Goal: Communication & Community: Answer question/provide support

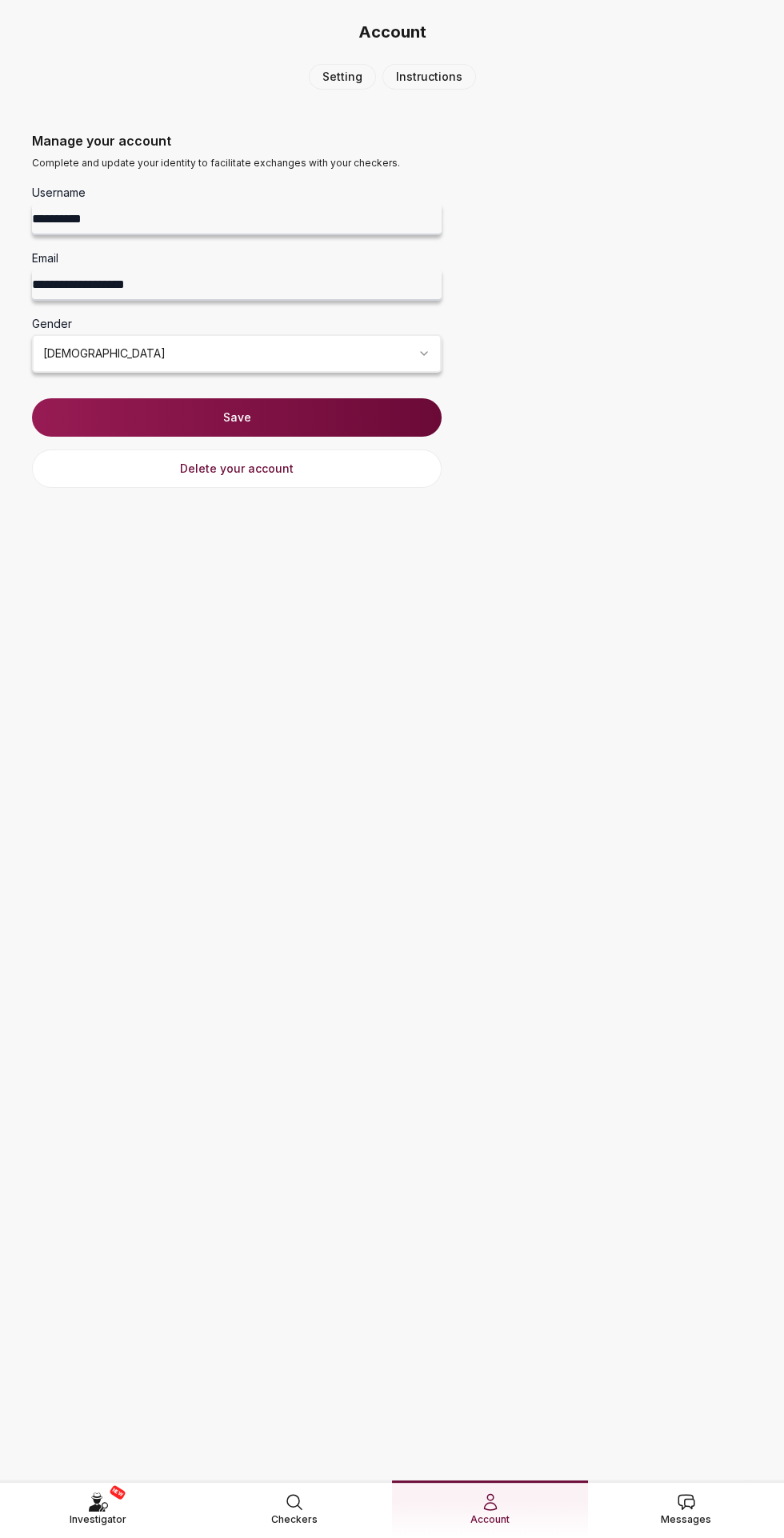
click at [705, 1512] on span "Messages" at bounding box center [685, 1520] width 50 height 16
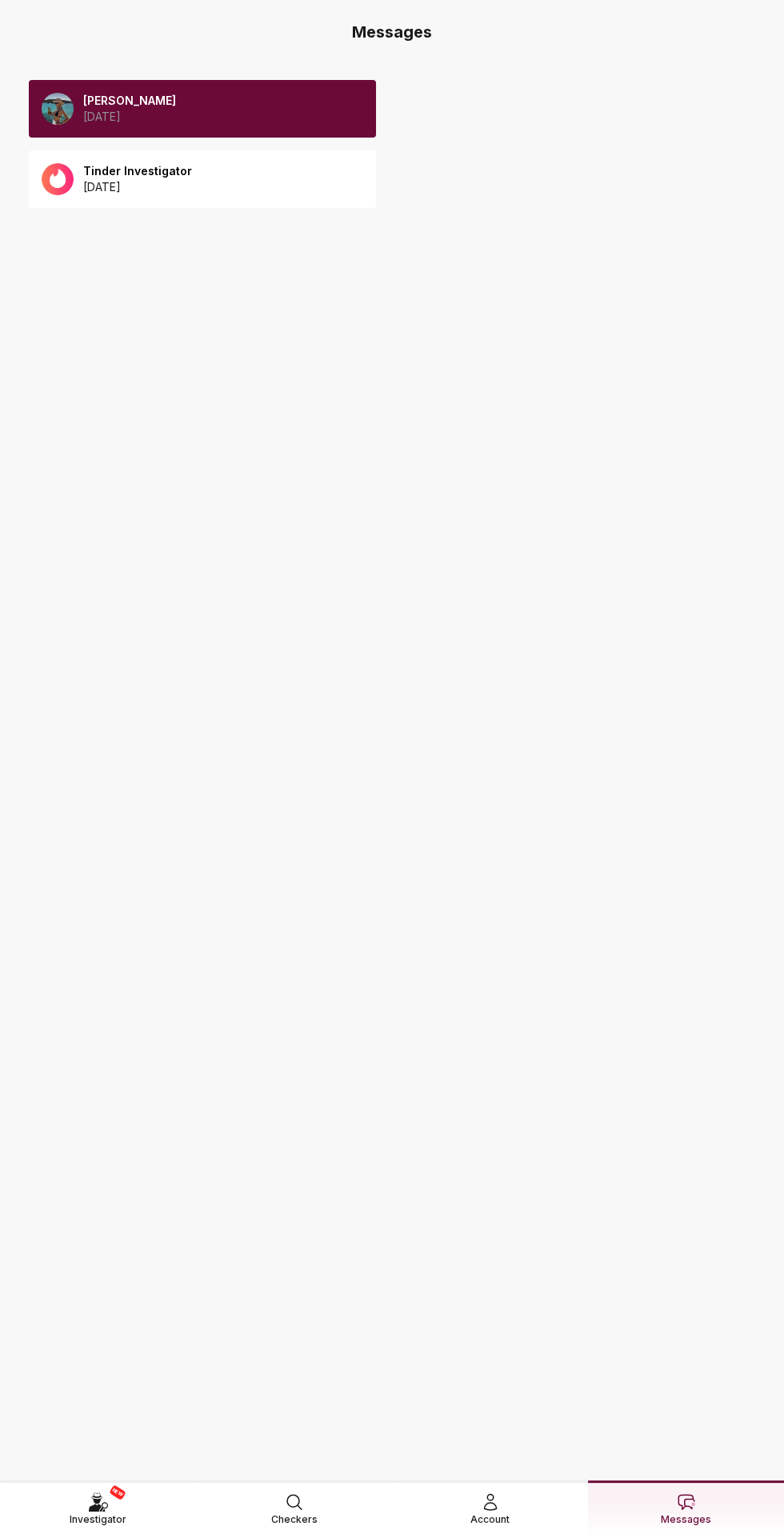
click at [184, 159] on div "Tinder Investigator 2025 August 13" at bounding box center [202, 179] width 347 height 57
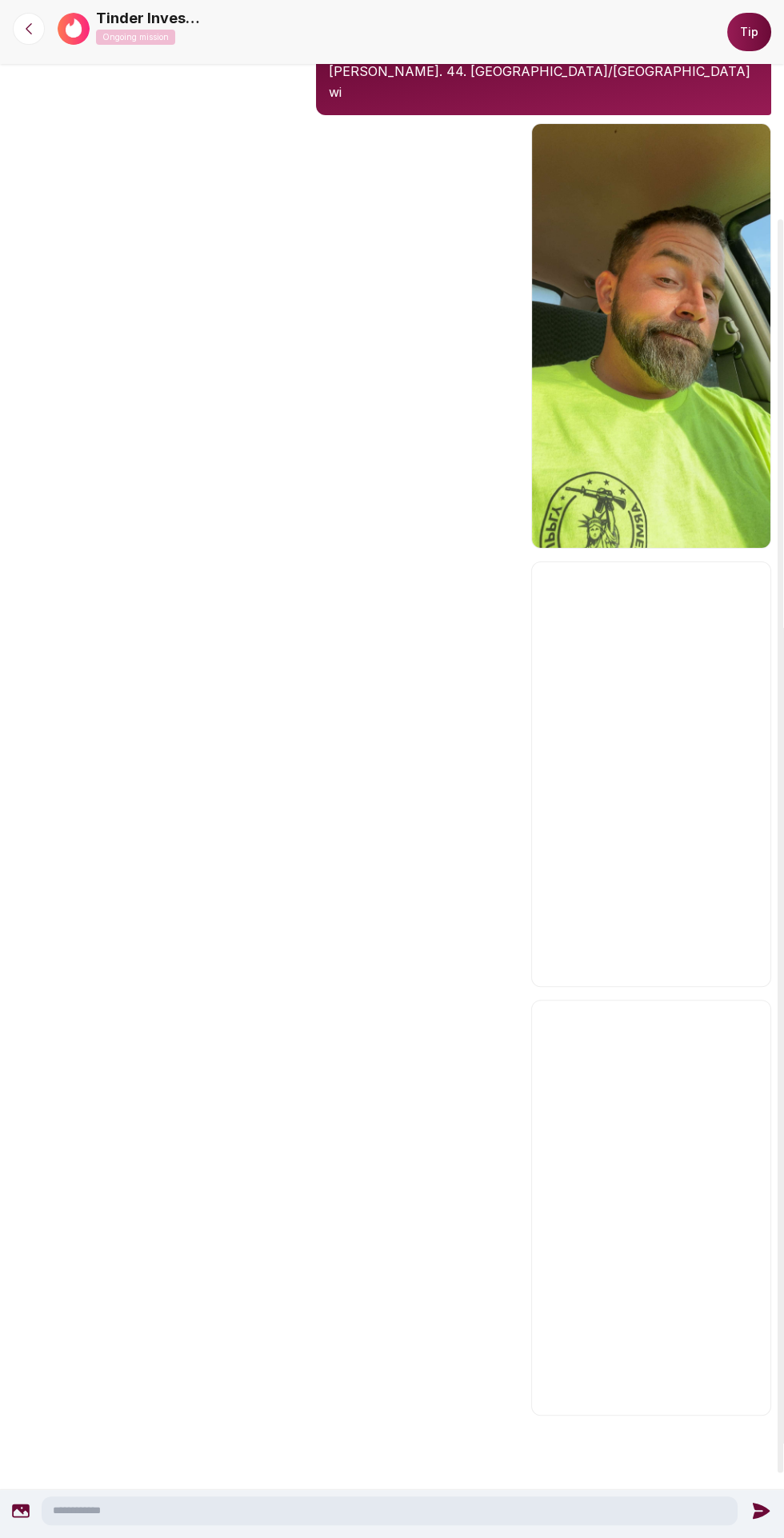
scroll to position [265, 0]
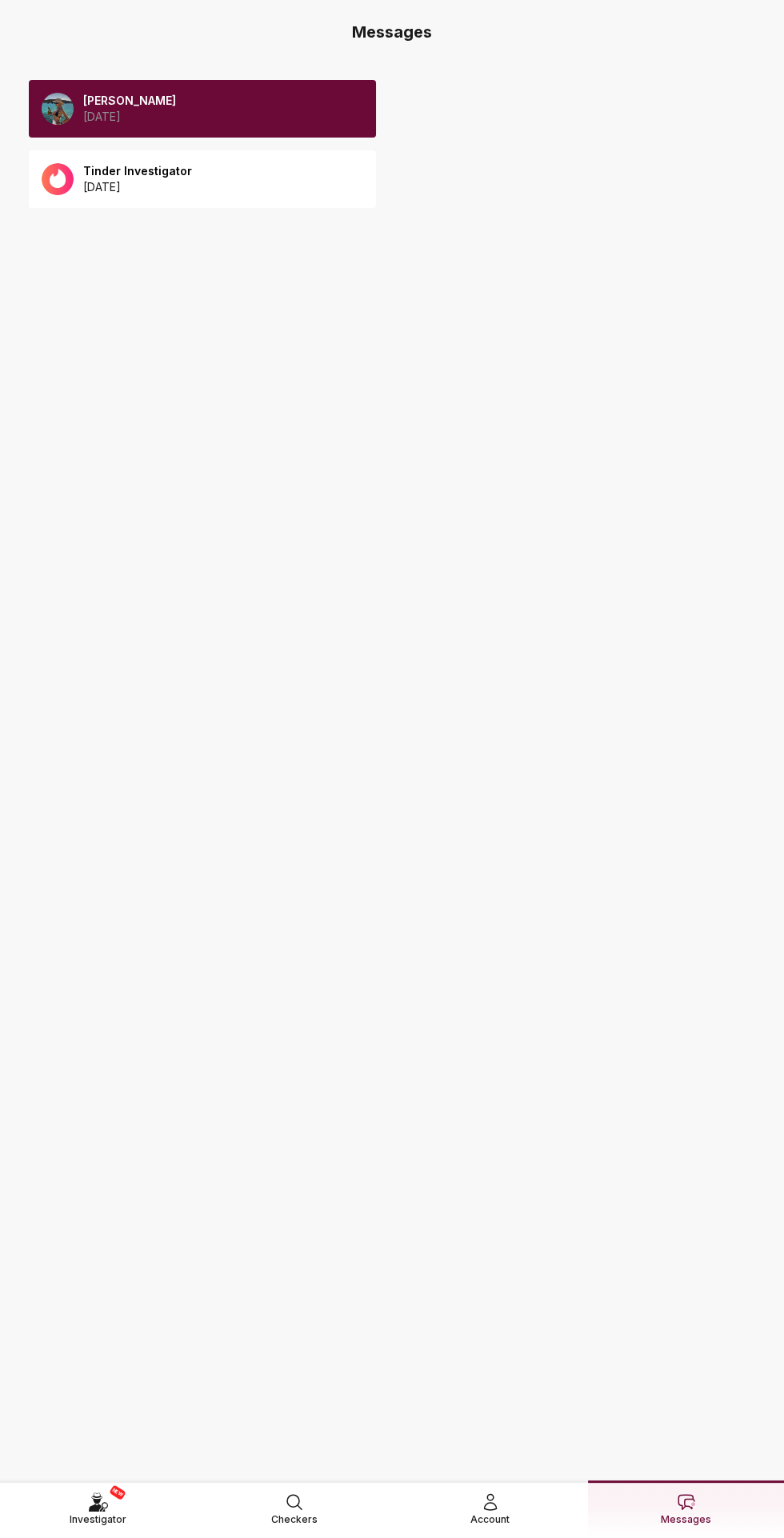
click at [265, 87] on div "Anna 2025 August 12" at bounding box center [202, 109] width 347 height 57
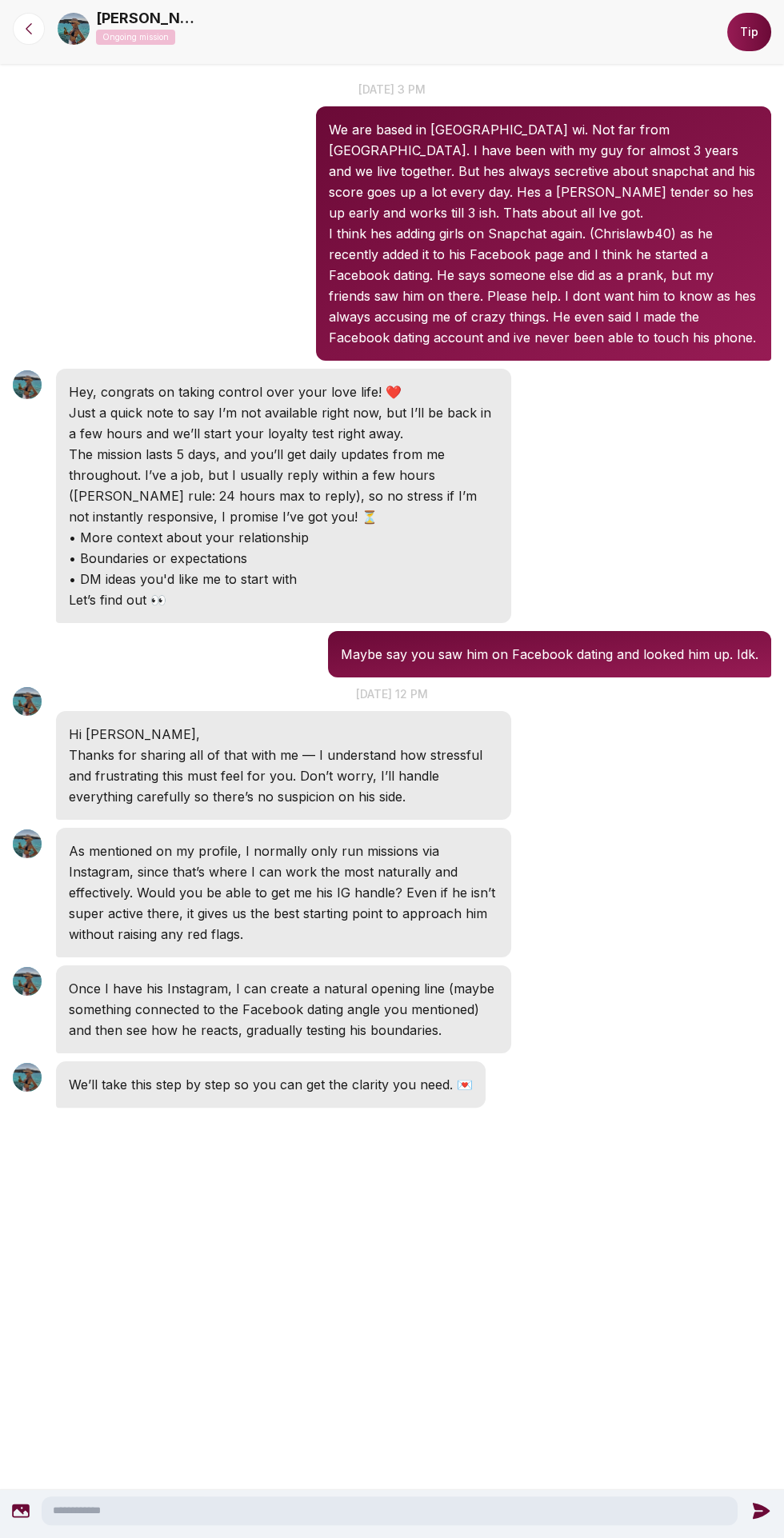
click at [397, 1511] on textarea at bounding box center [389, 1510] width 696 height 29
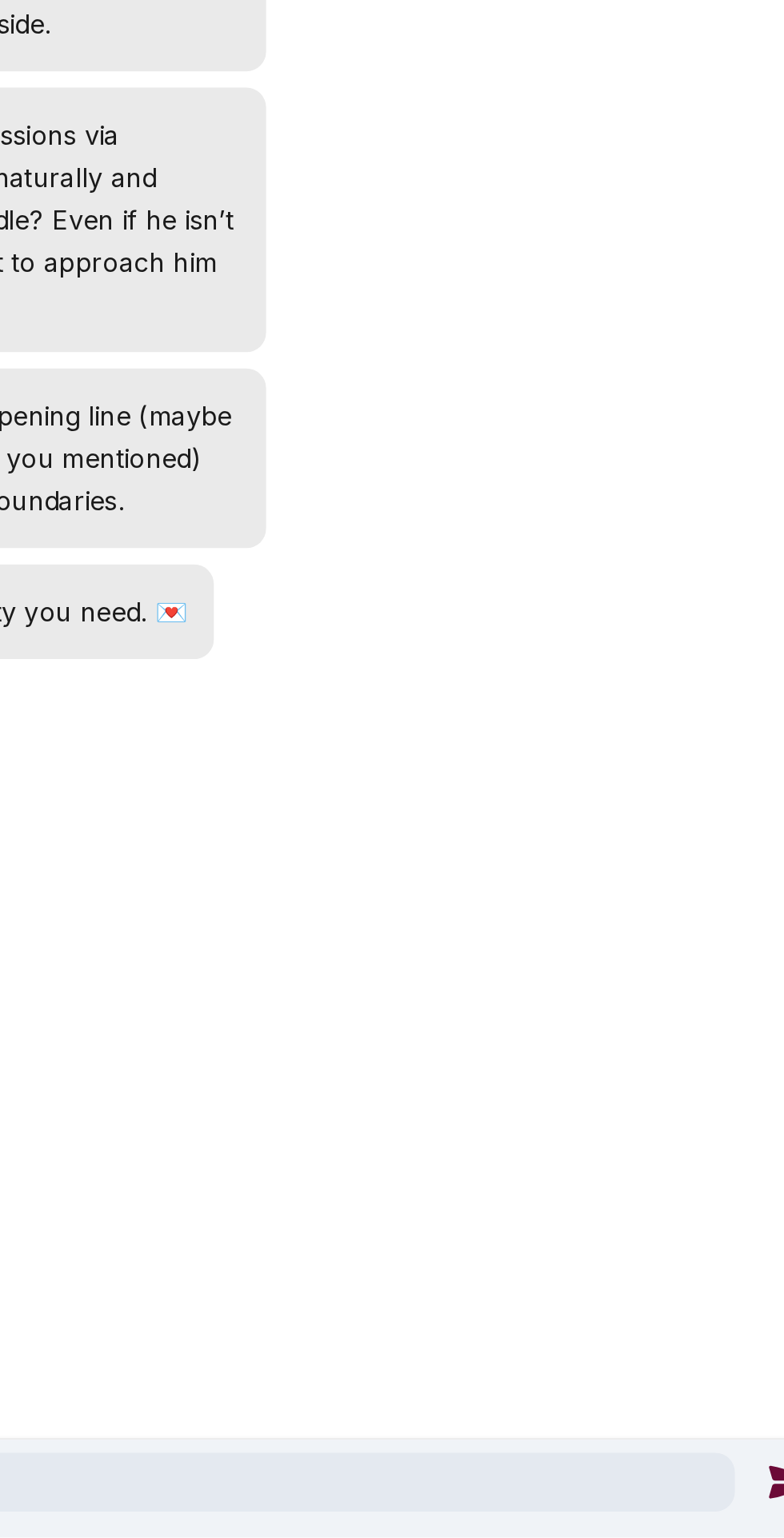
type textarea "**********"
click at [755, 1515] on icon at bounding box center [764, 1510] width 20 height 20
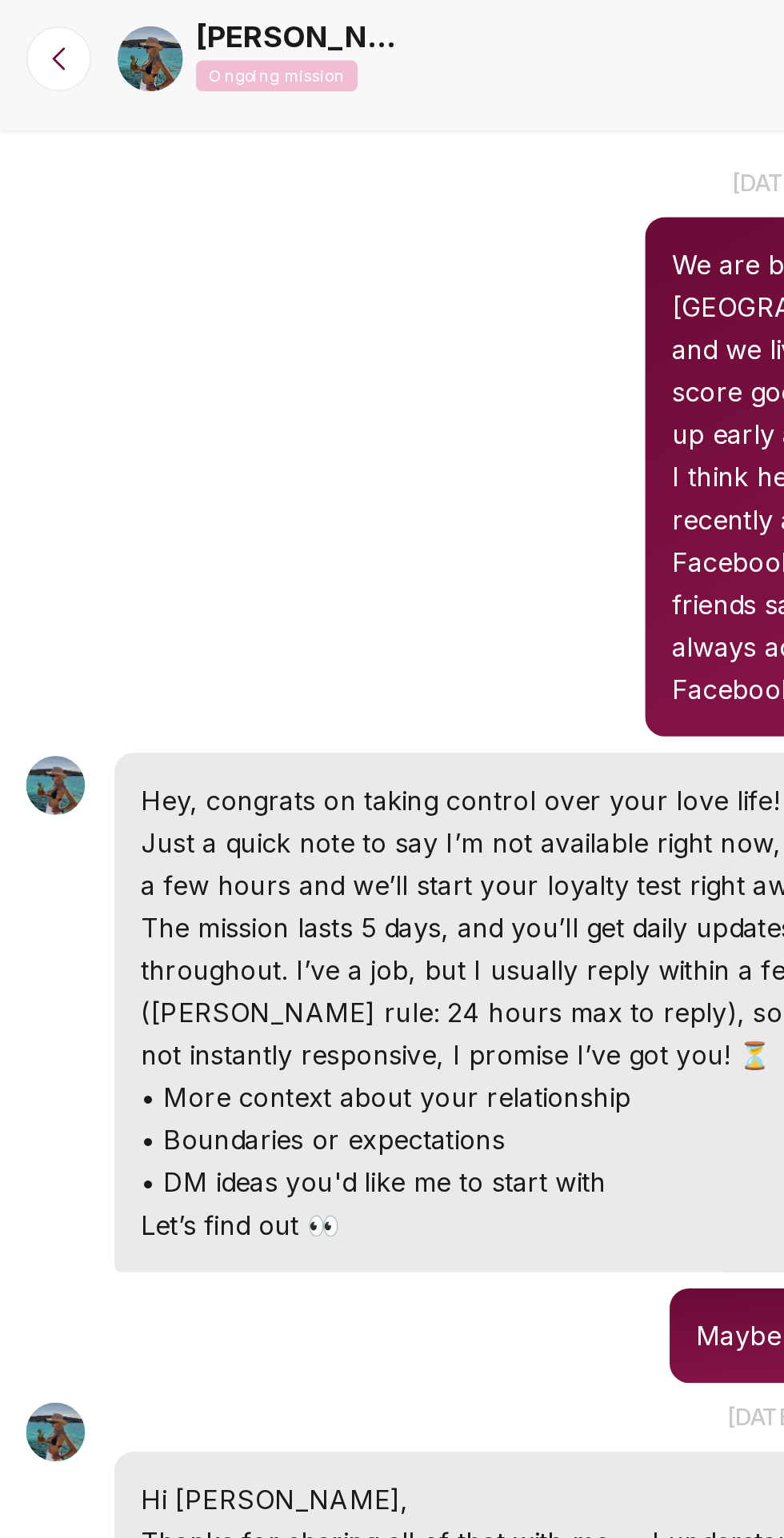
click at [75, 30] on img at bounding box center [73, 29] width 32 height 32
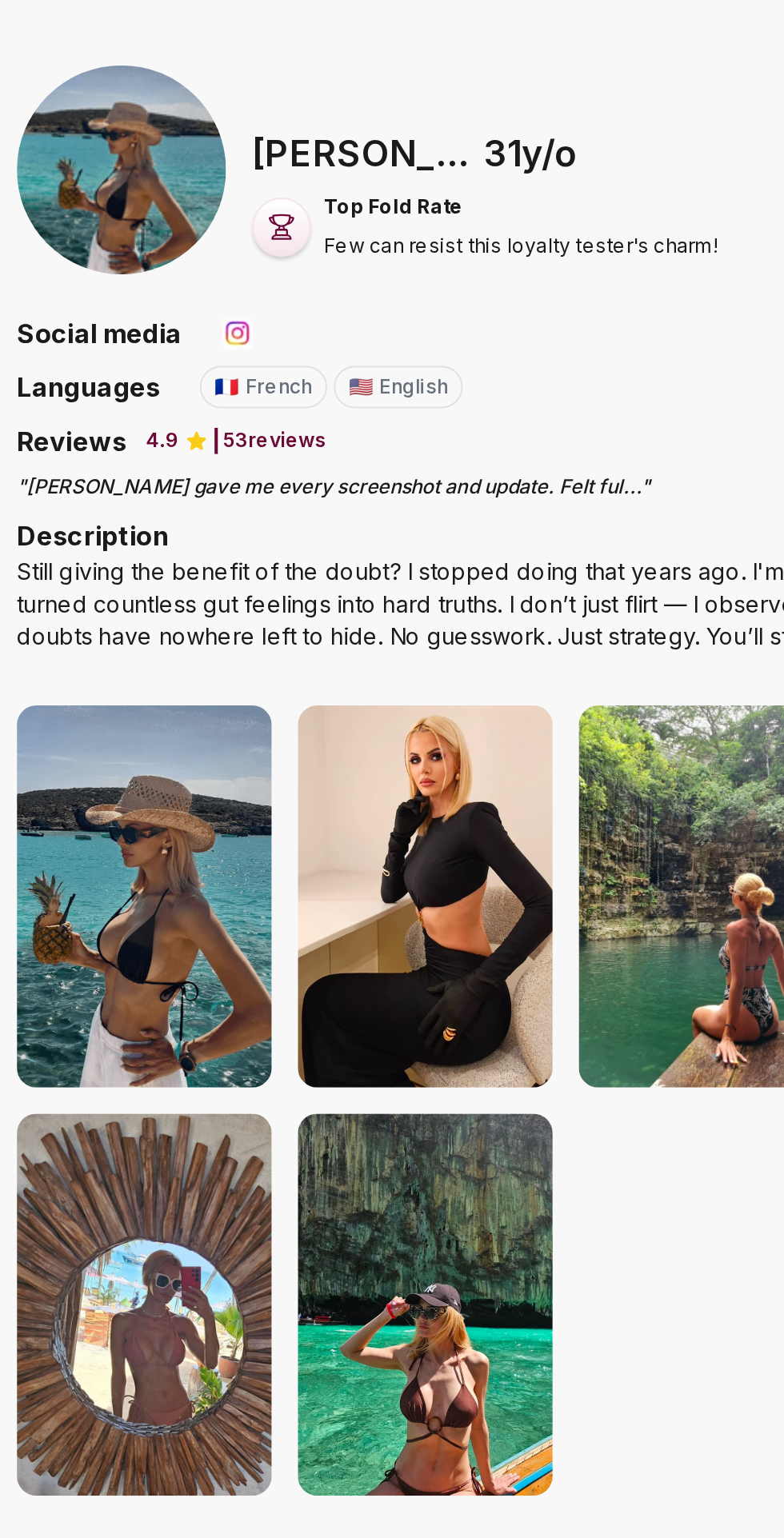
click at [443, 309] on div "Still giving the benefit of the doubt? I stopped doing that years ago. I'm Anna…" at bounding box center [392, 296] width 537 height 48
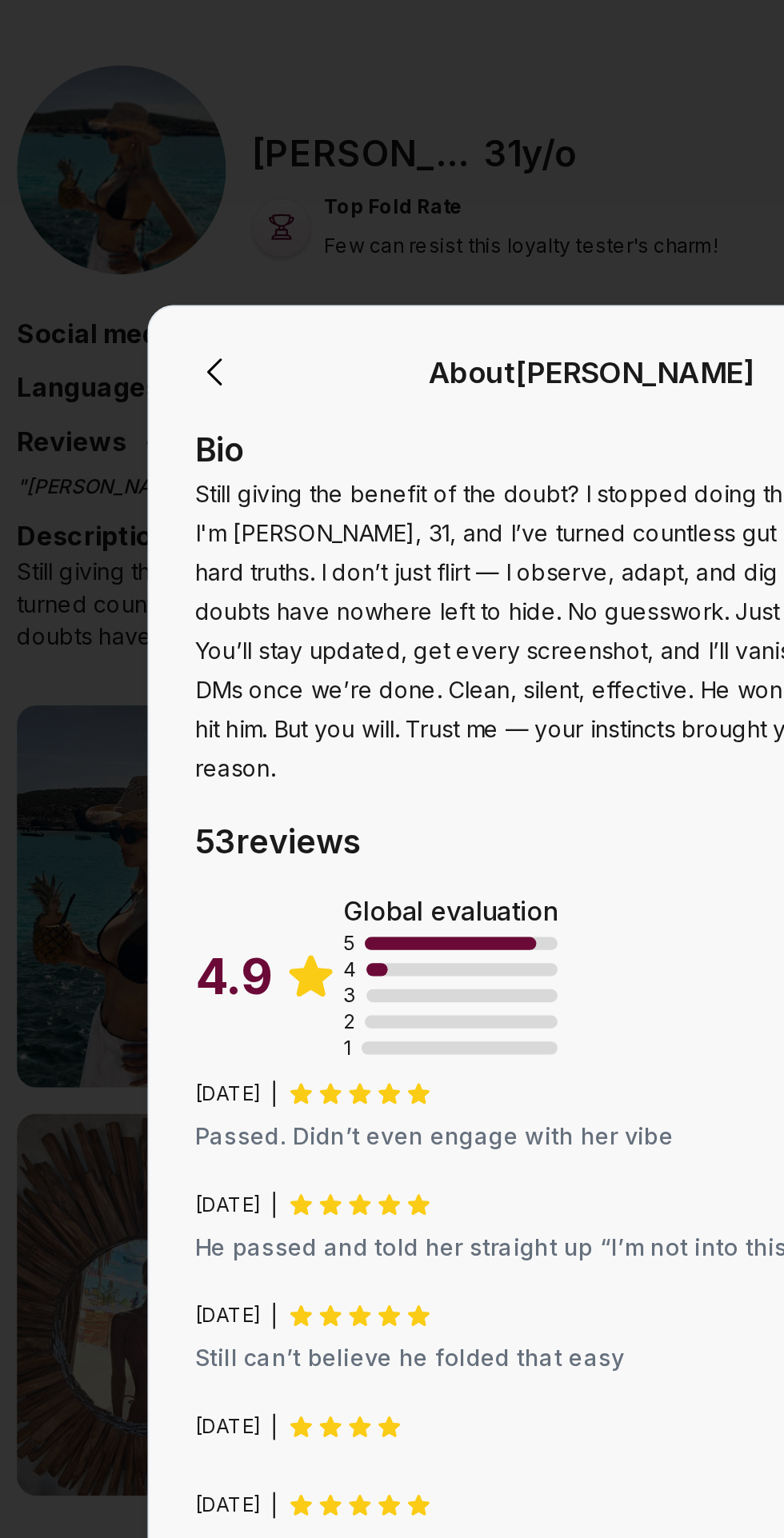
click at [231, 187] on div at bounding box center [220, 182] width 25 height 27
click at [218, 190] on icon at bounding box center [220, 181] width 19 height 19
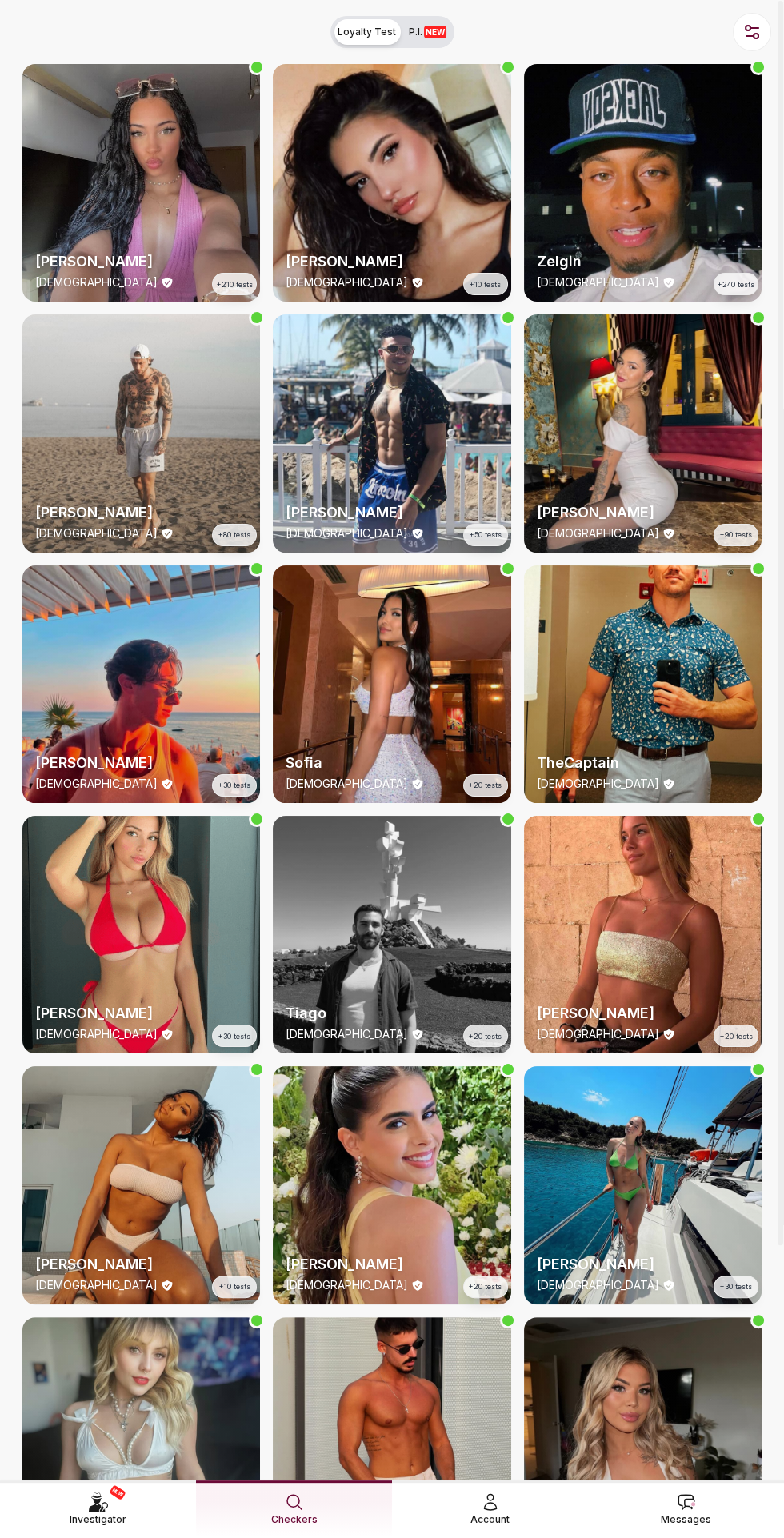
click at [701, 1423] on span "Messages" at bounding box center [685, 1520] width 50 height 16
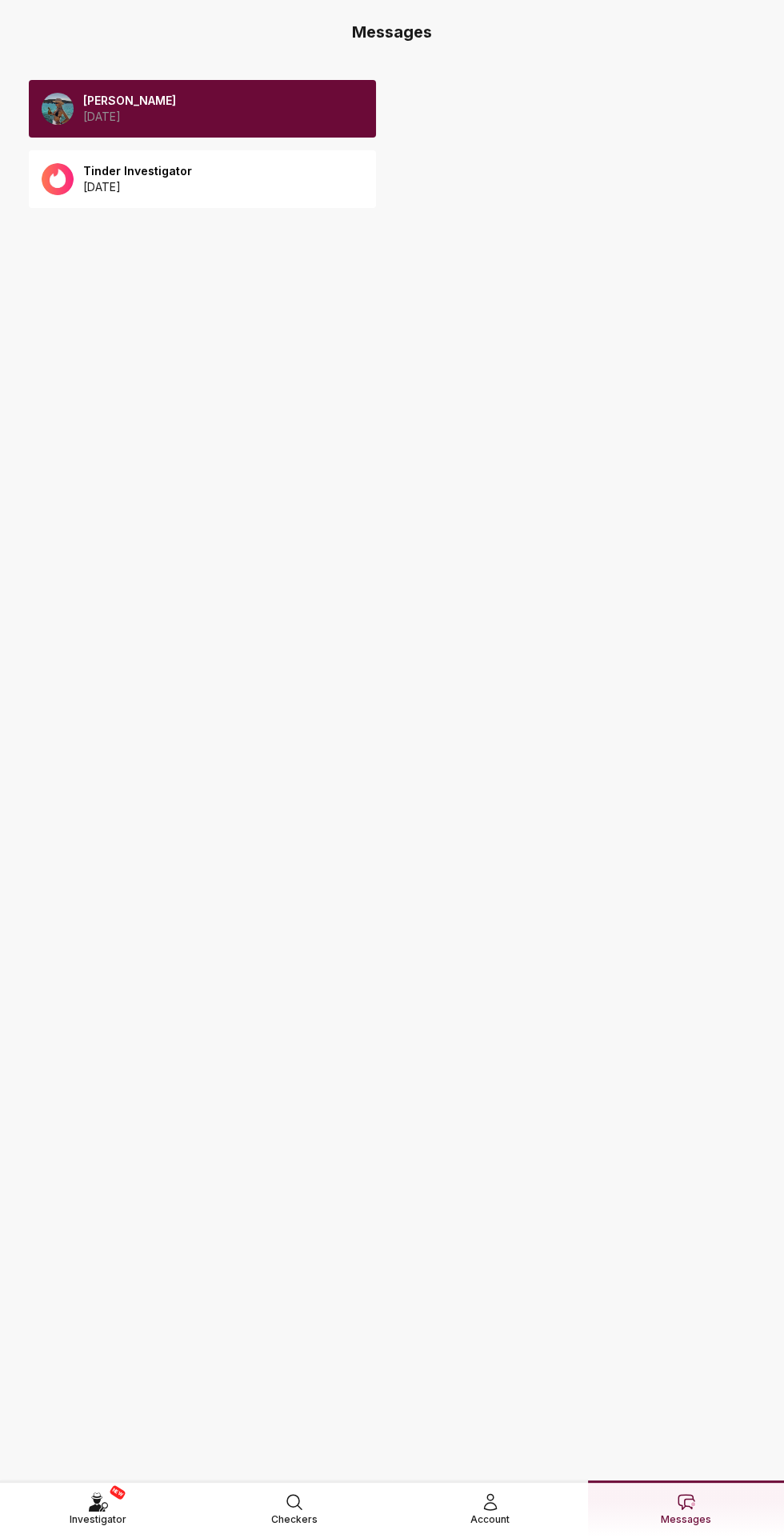
click at [128, 110] on p "2025 August 12" at bounding box center [129, 117] width 93 height 16
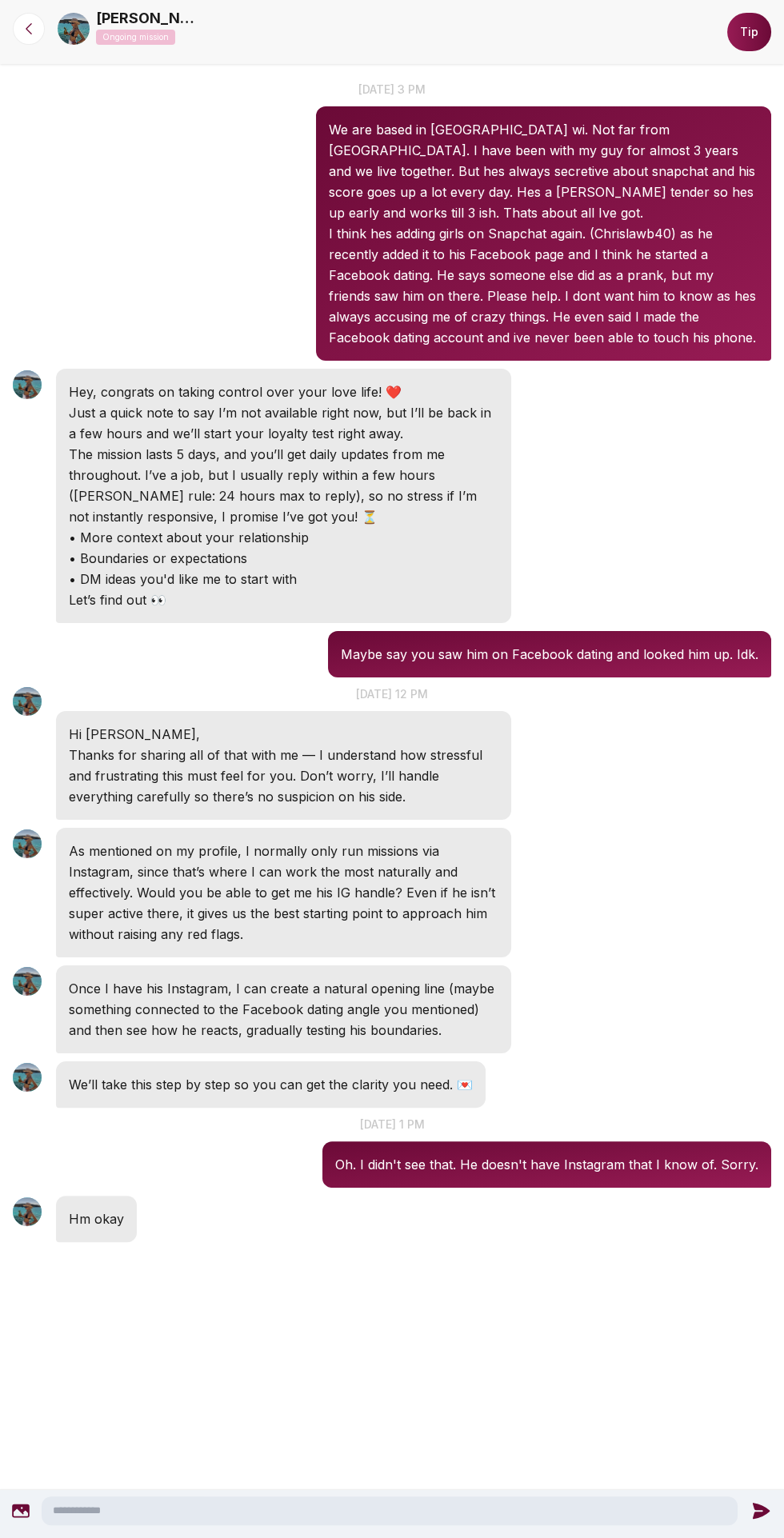
click at [454, 1321] on div at bounding box center [392, 1310] width 784 height 128
click at [412, 1511] on textarea at bounding box center [389, 1510] width 696 height 29
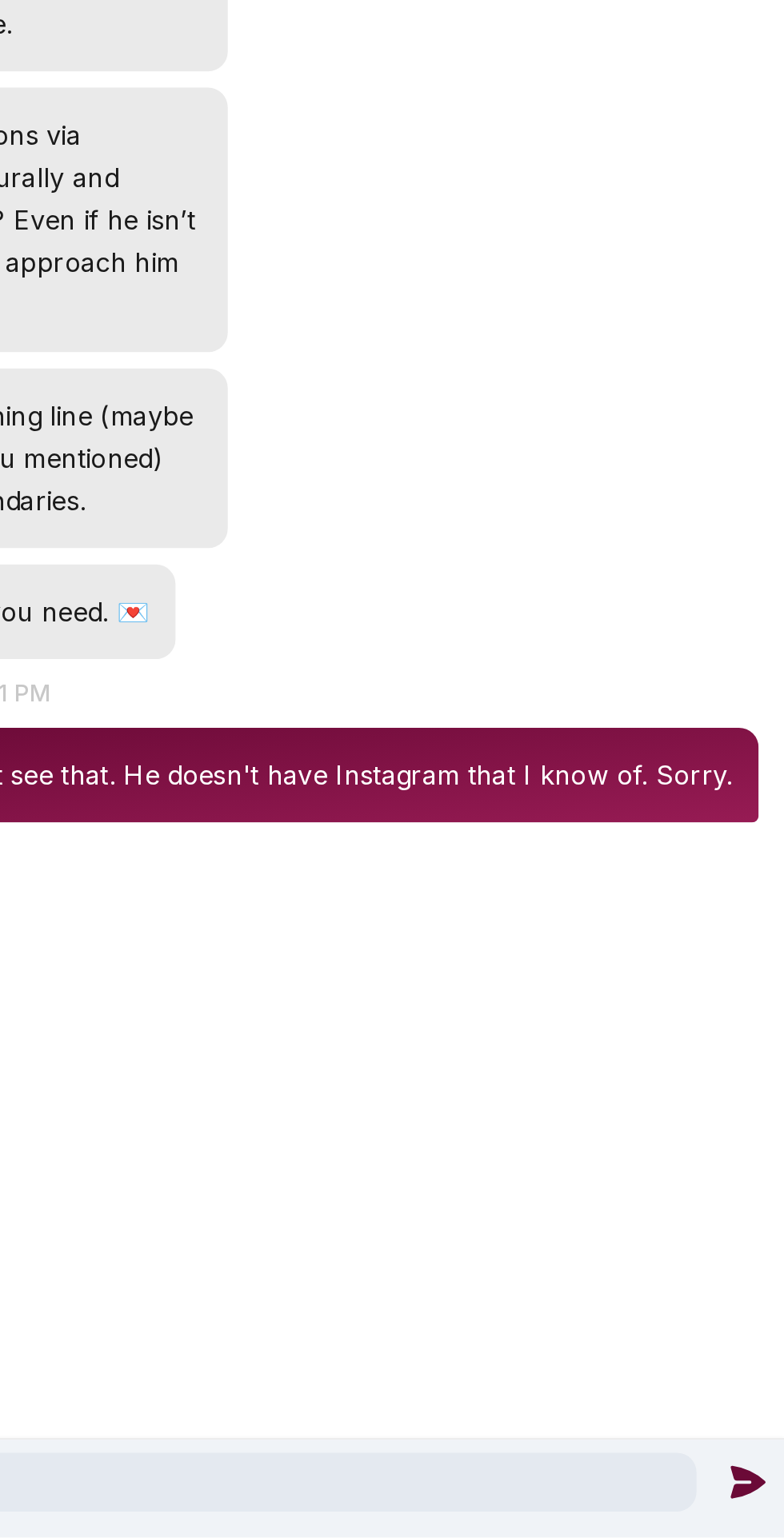
type textarea "**********"
click at [760, 1514] on icon at bounding box center [765, 1511] width 16 height 16
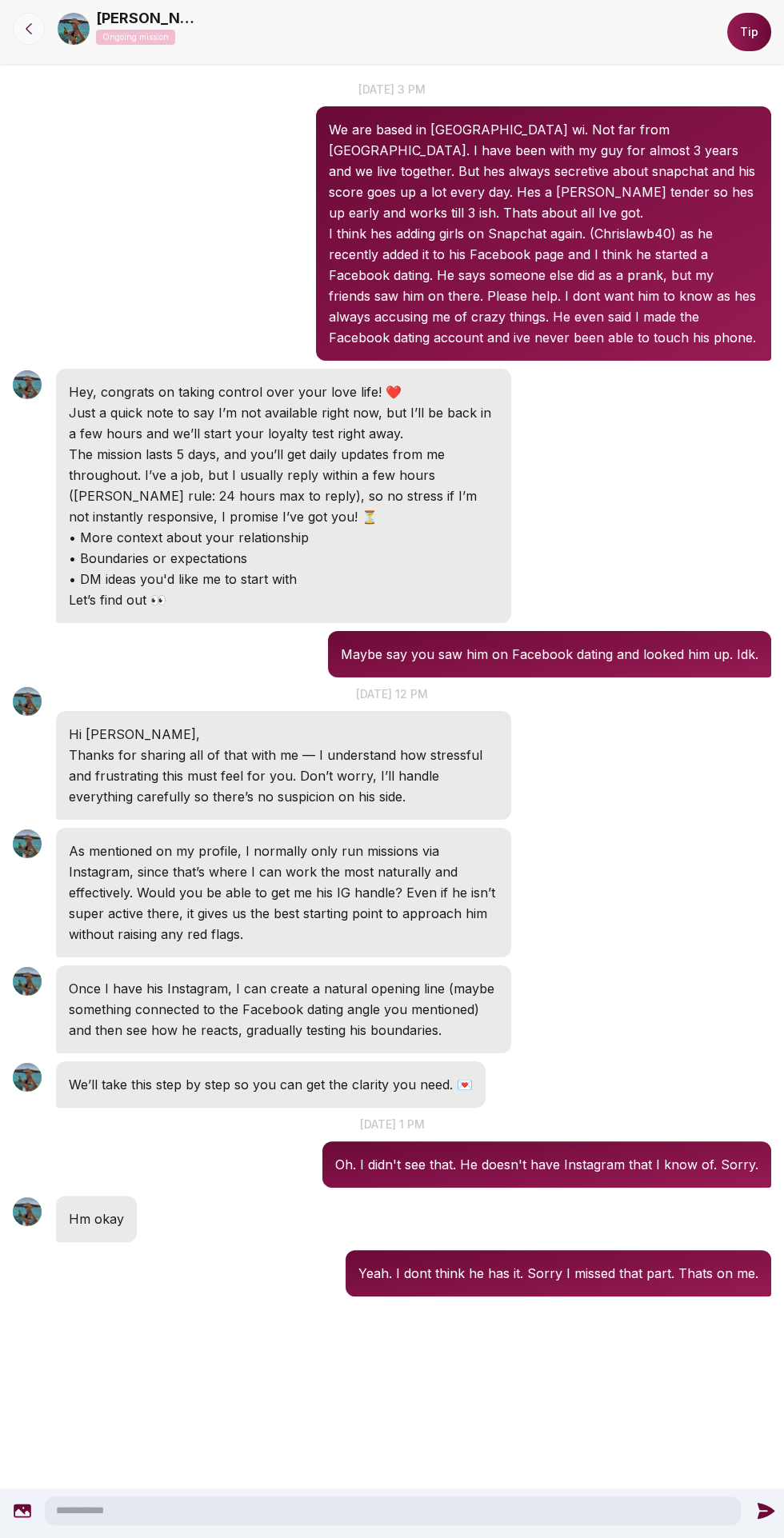
click at [29, 21] on icon at bounding box center [29, 29] width 16 height 16
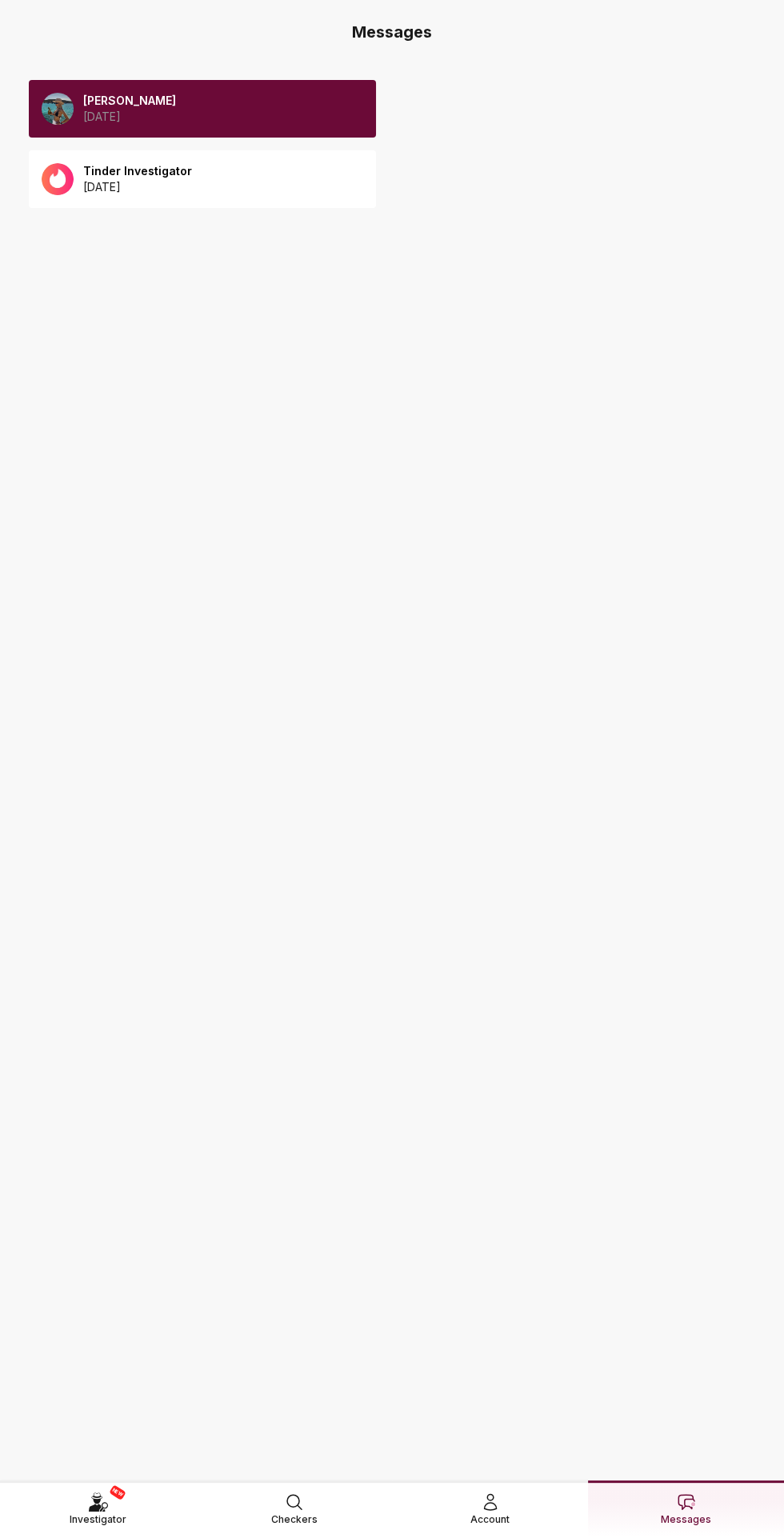
click at [115, 1492] on div "NEW Investigator" at bounding box center [97, 1509] width 57 height 35
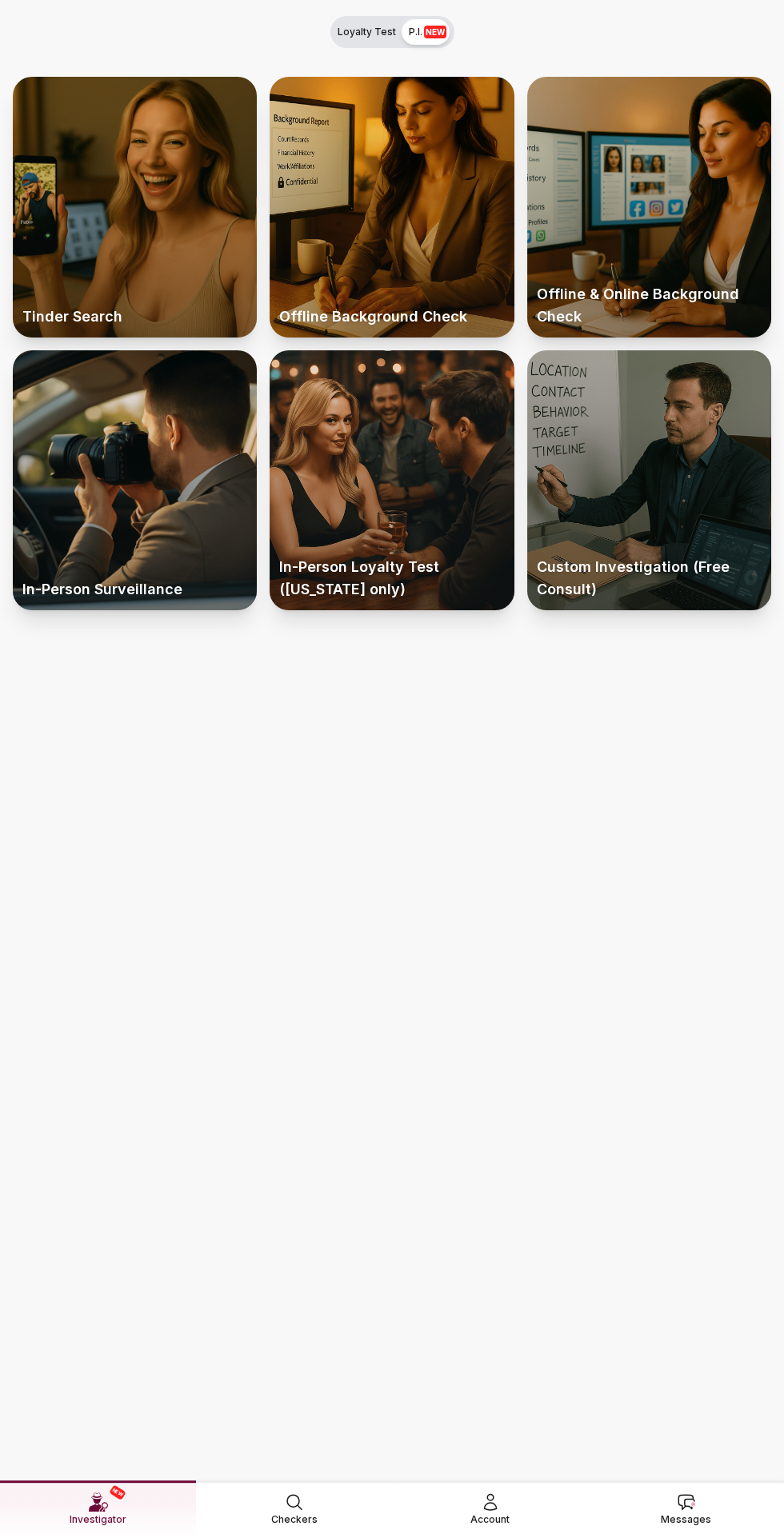
click at [691, 1512] on span "Messages" at bounding box center [685, 1520] width 50 height 16
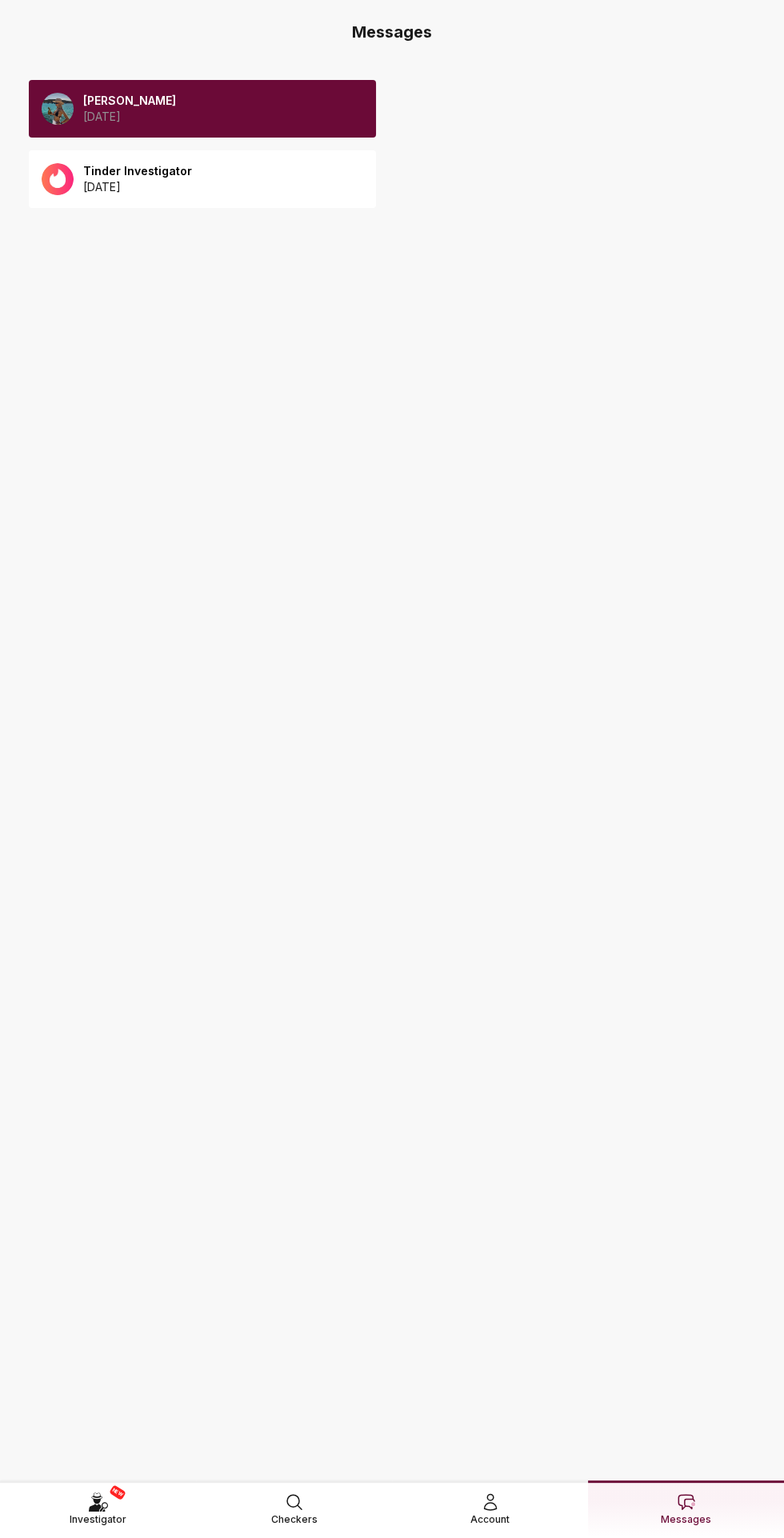
click at [130, 107] on p "[PERSON_NAME]" at bounding box center [129, 101] width 93 height 16
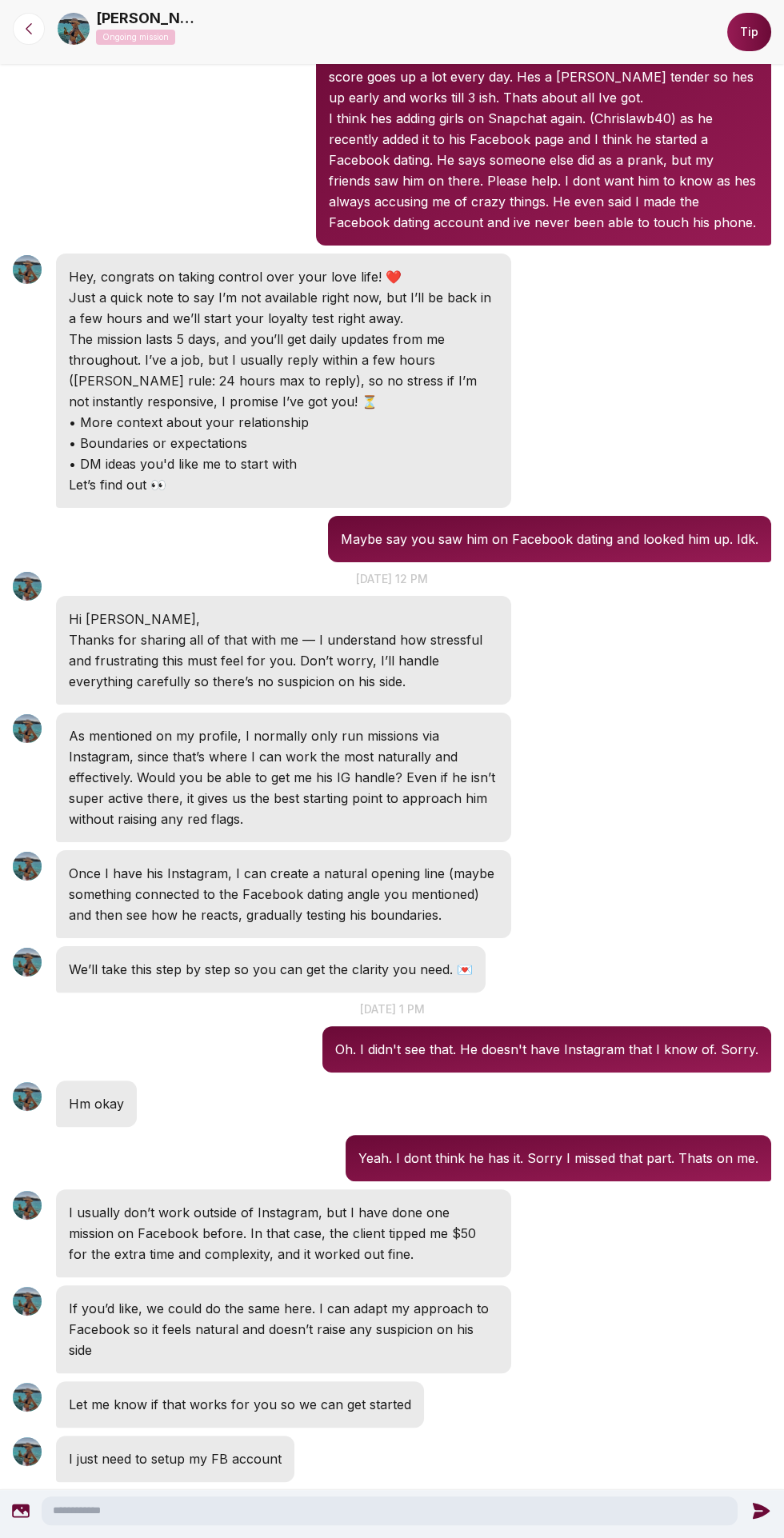
scroll to position [170, 0]
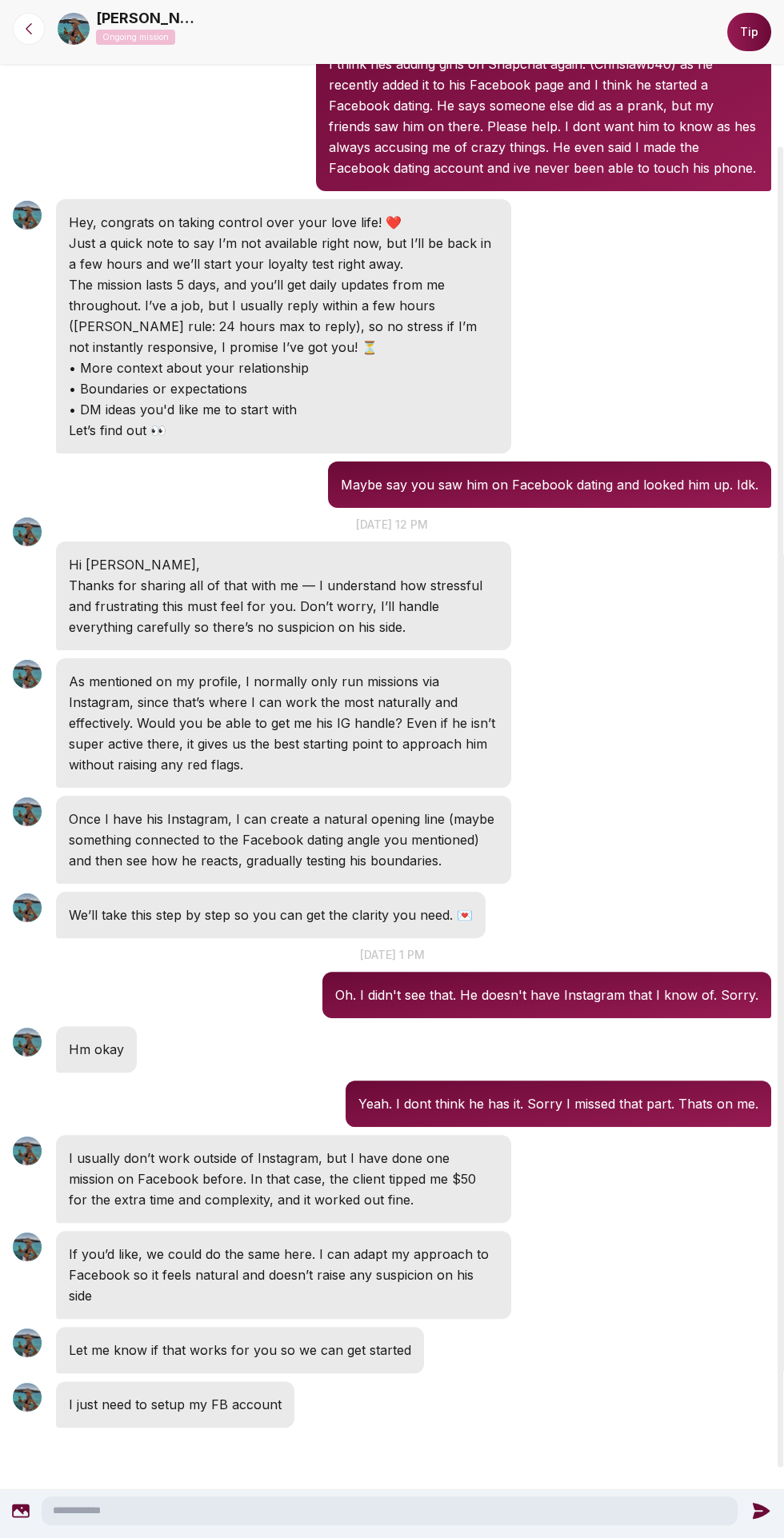
click at [374, 1505] on textarea at bounding box center [389, 1510] width 696 height 29
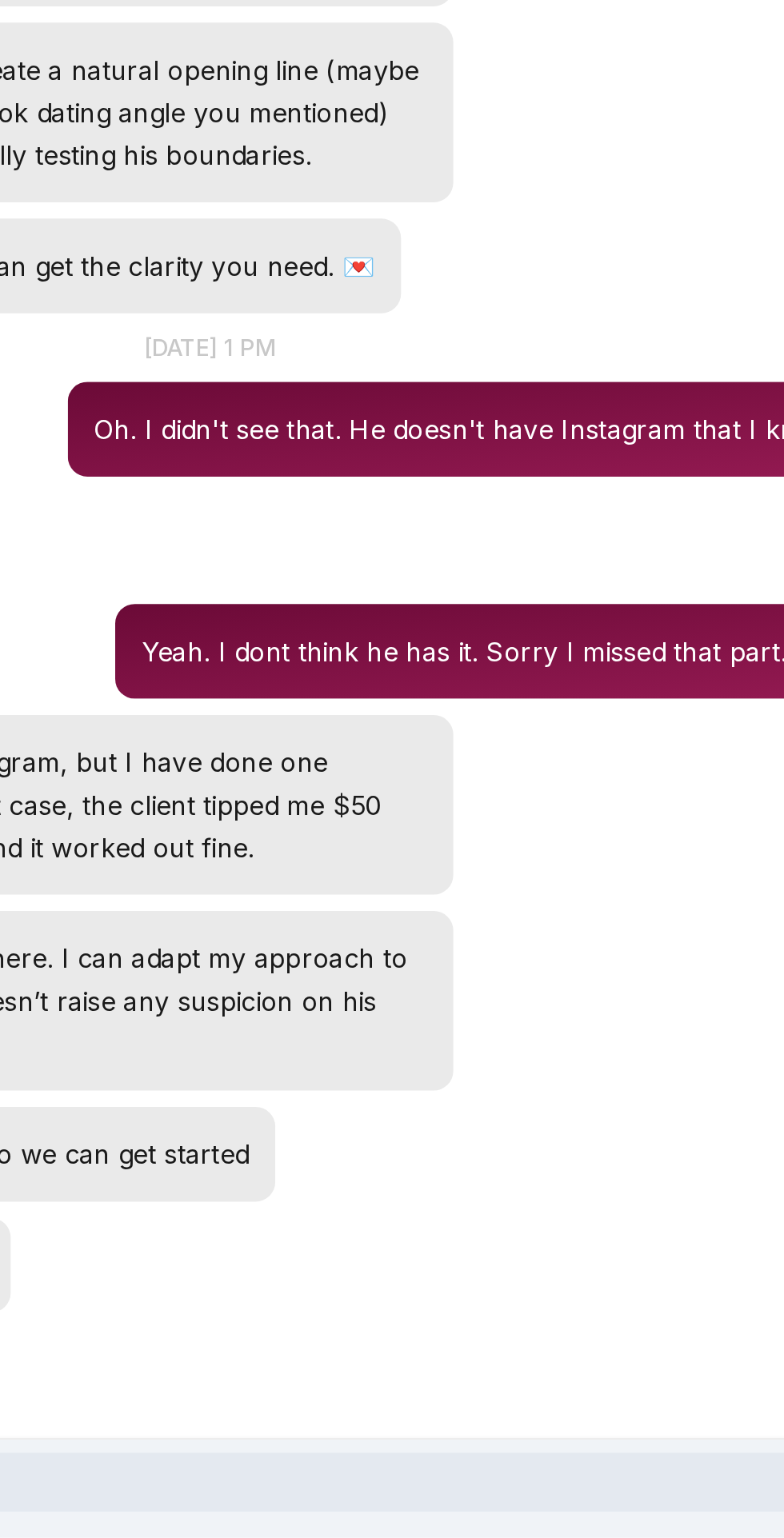
scroll to position [0, 0]
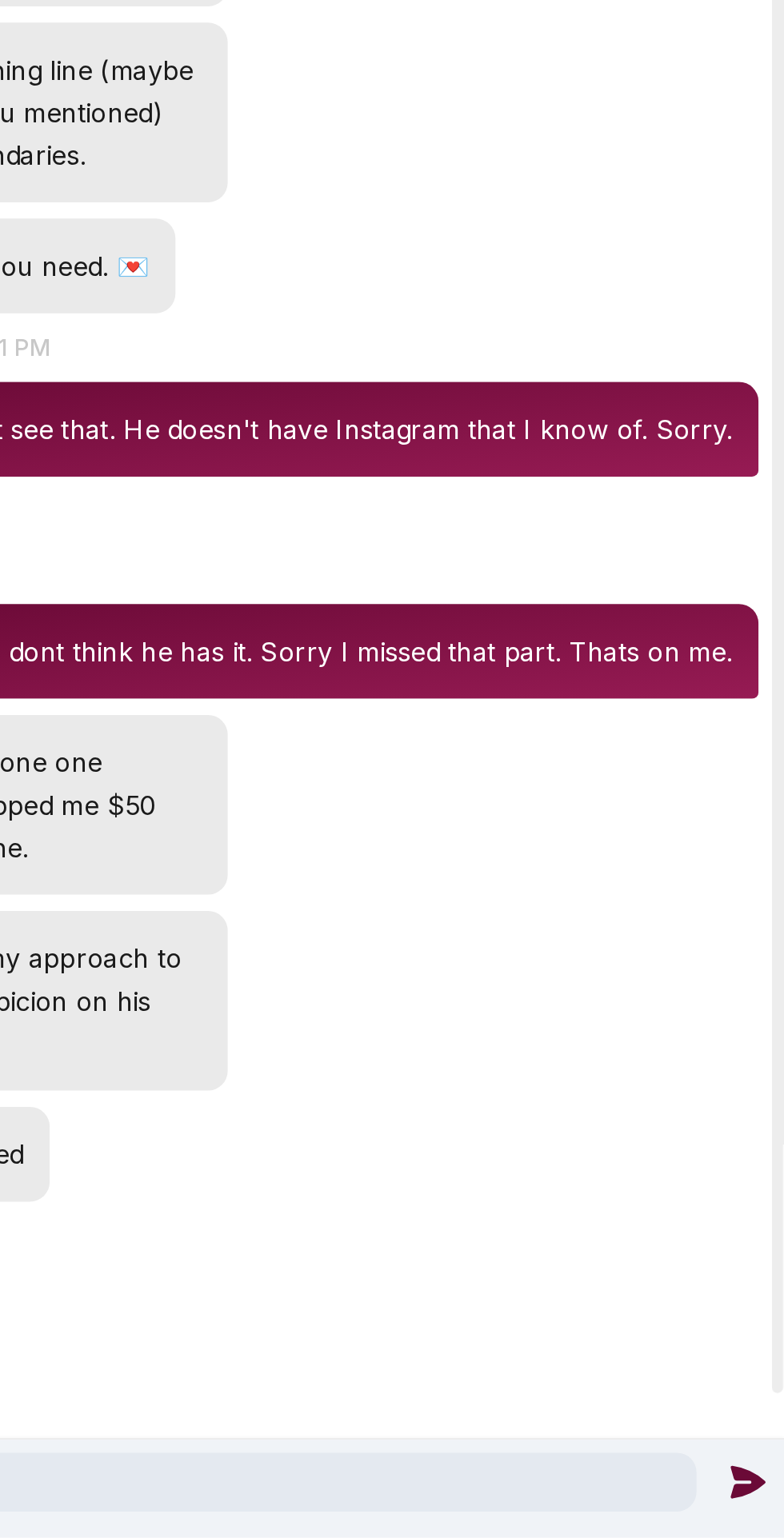
type textarea "*****"
click at [759, 1517] on icon at bounding box center [765, 1511] width 16 height 16
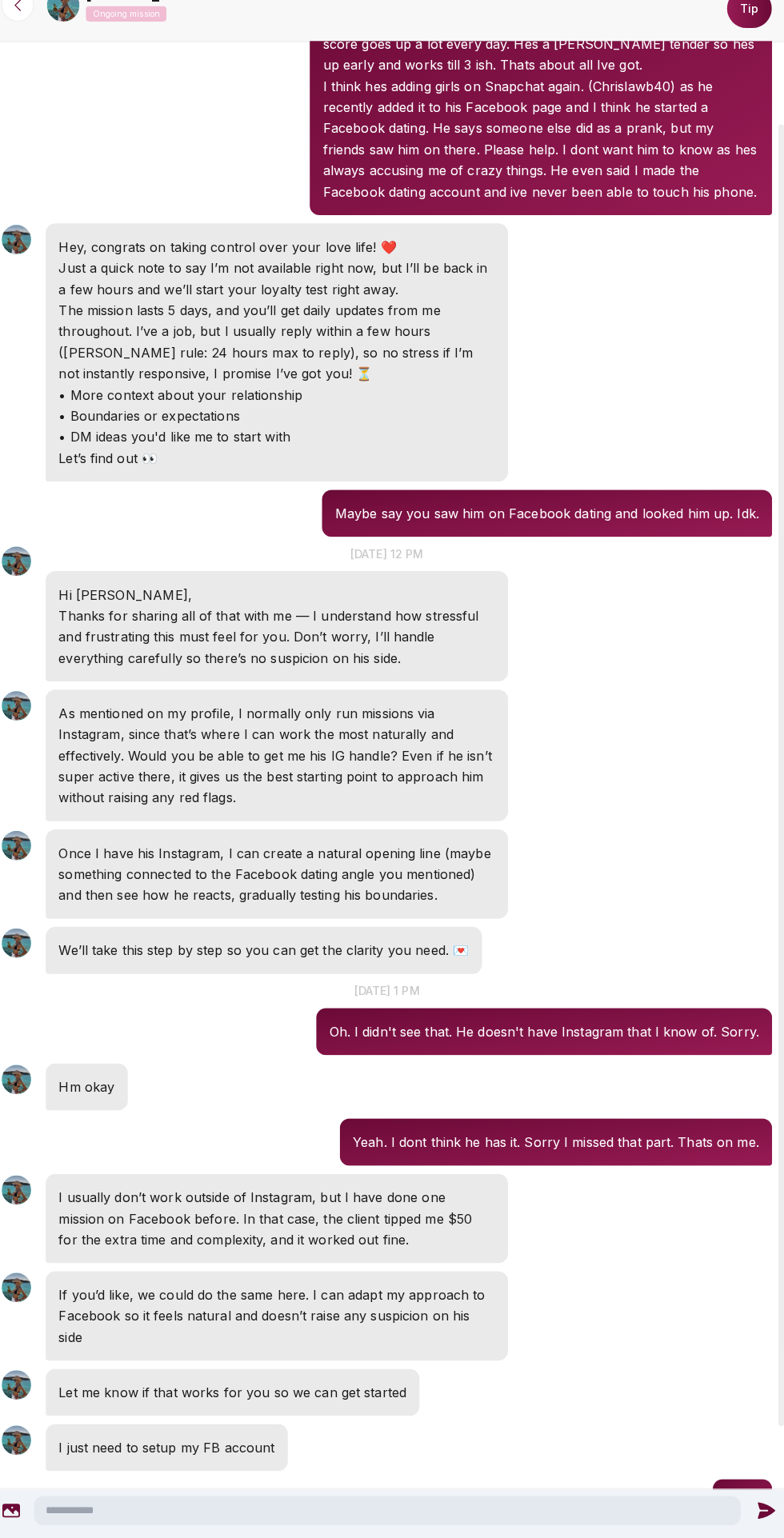
scroll to position [307, 0]
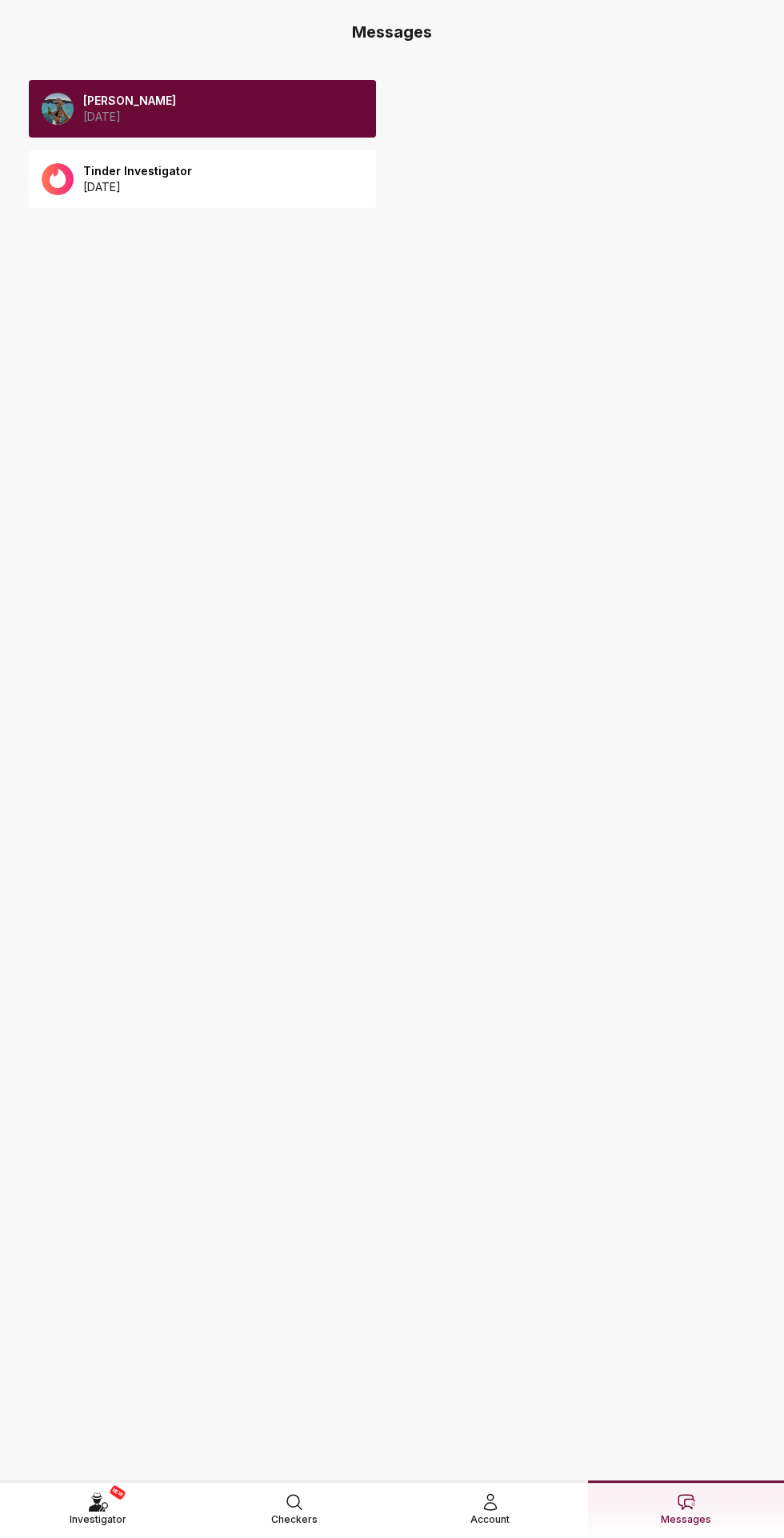
click at [134, 96] on p "[PERSON_NAME]" at bounding box center [129, 101] width 93 height 16
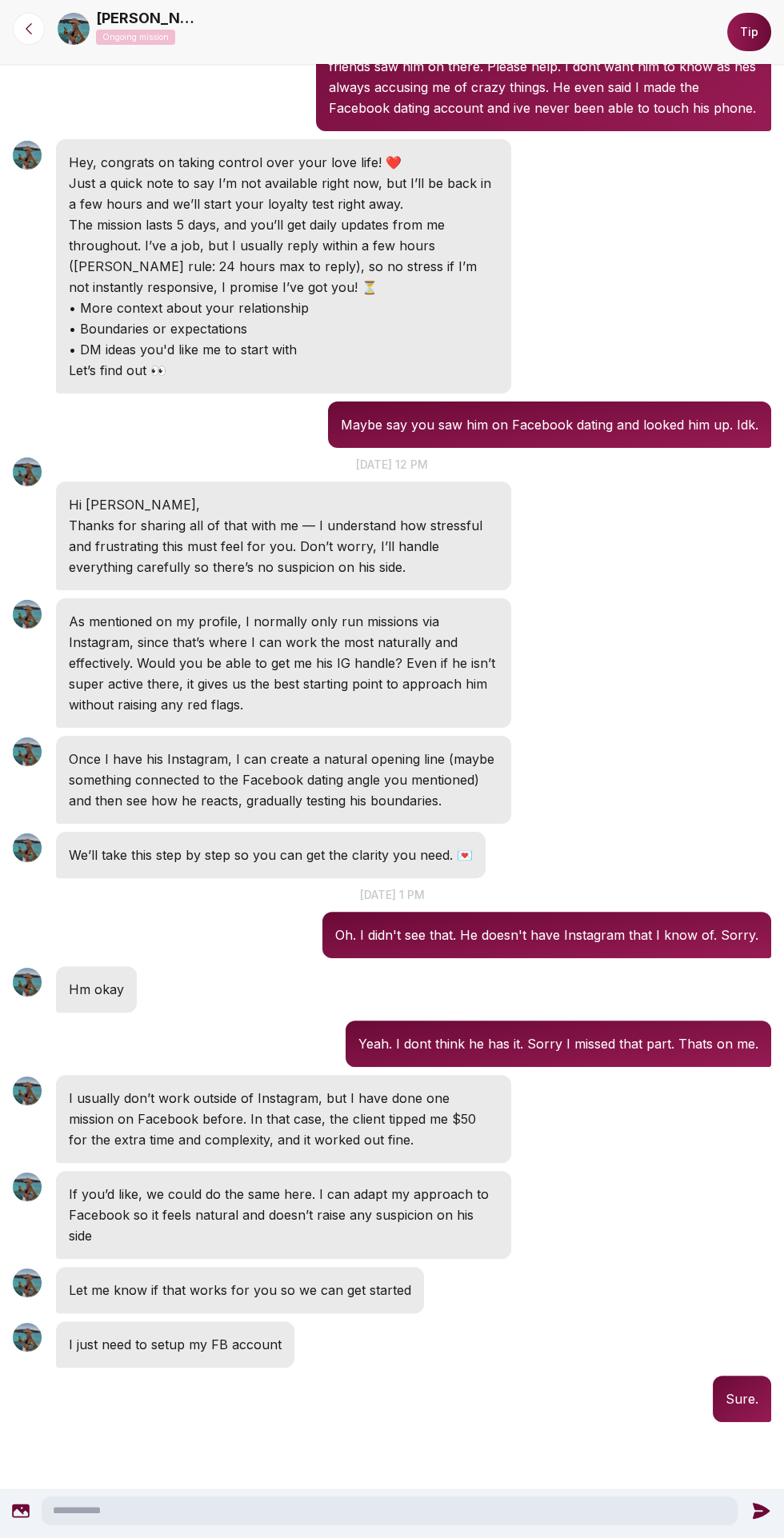
scroll to position [224, 0]
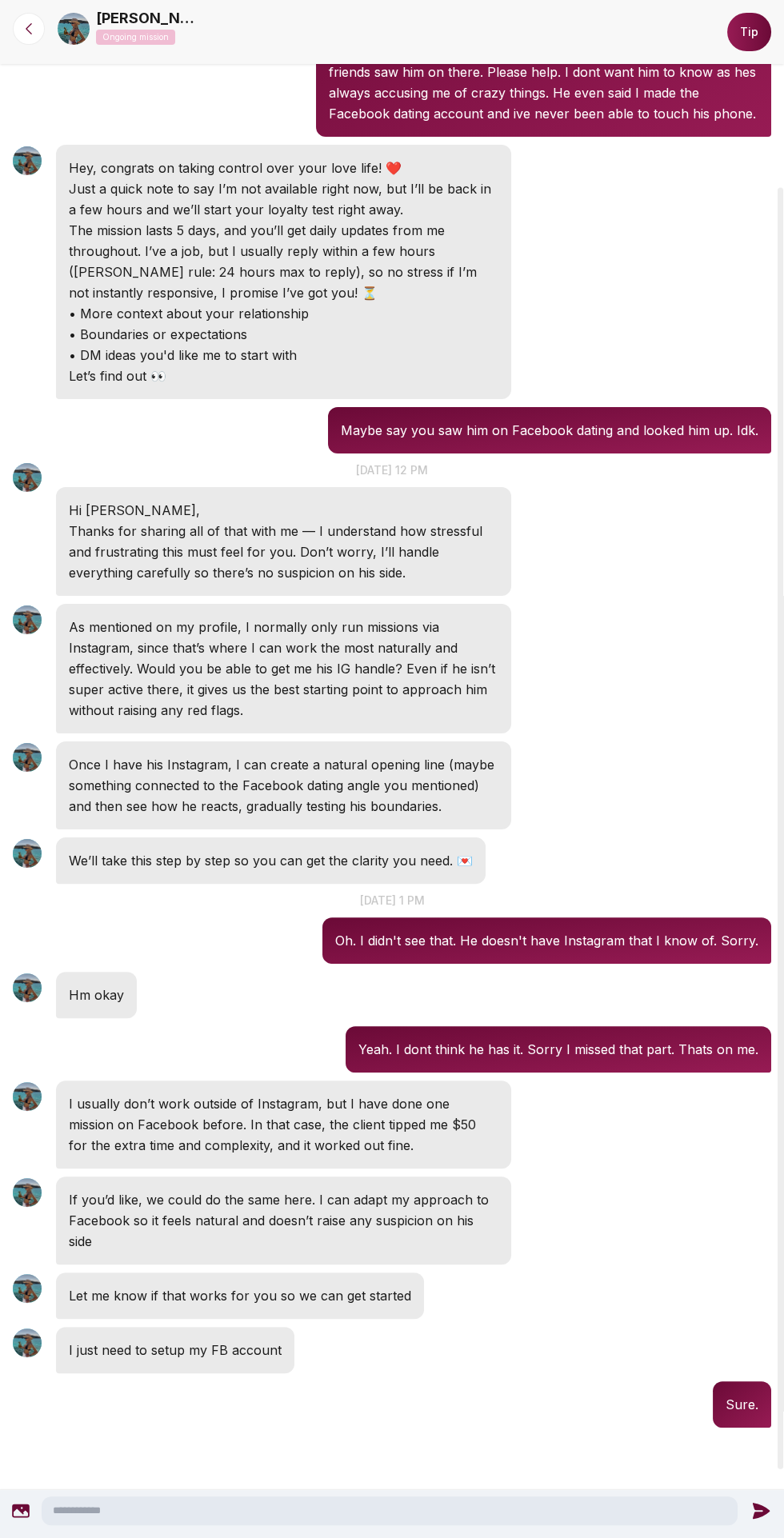
click at [410, 1511] on textarea at bounding box center [389, 1510] width 696 height 29
click at [748, 31] on button "Tip" at bounding box center [749, 32] width 44 height 39
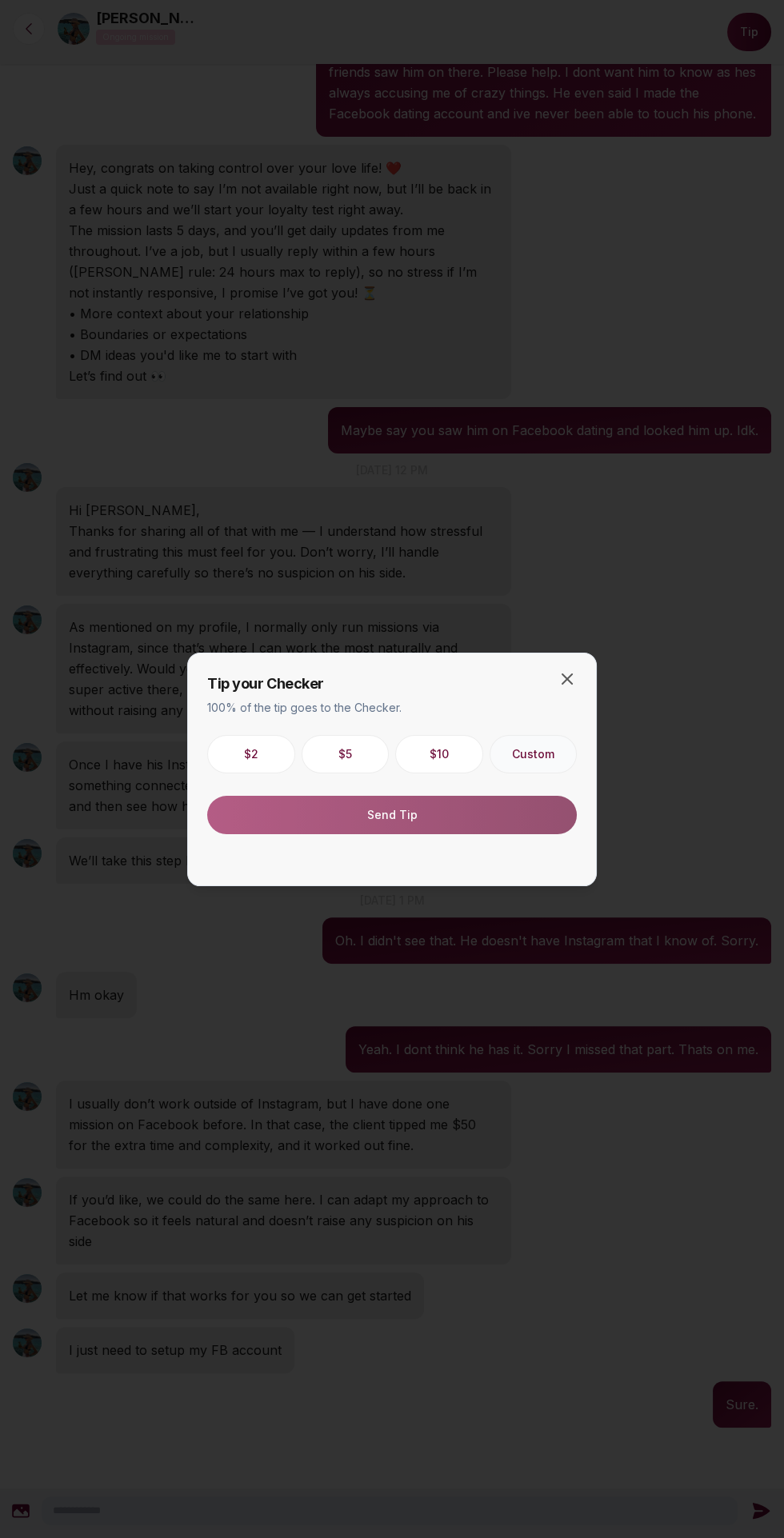
click at [537, 752] on button "Custom" at bounding box center [532, 754] width 88 height 39
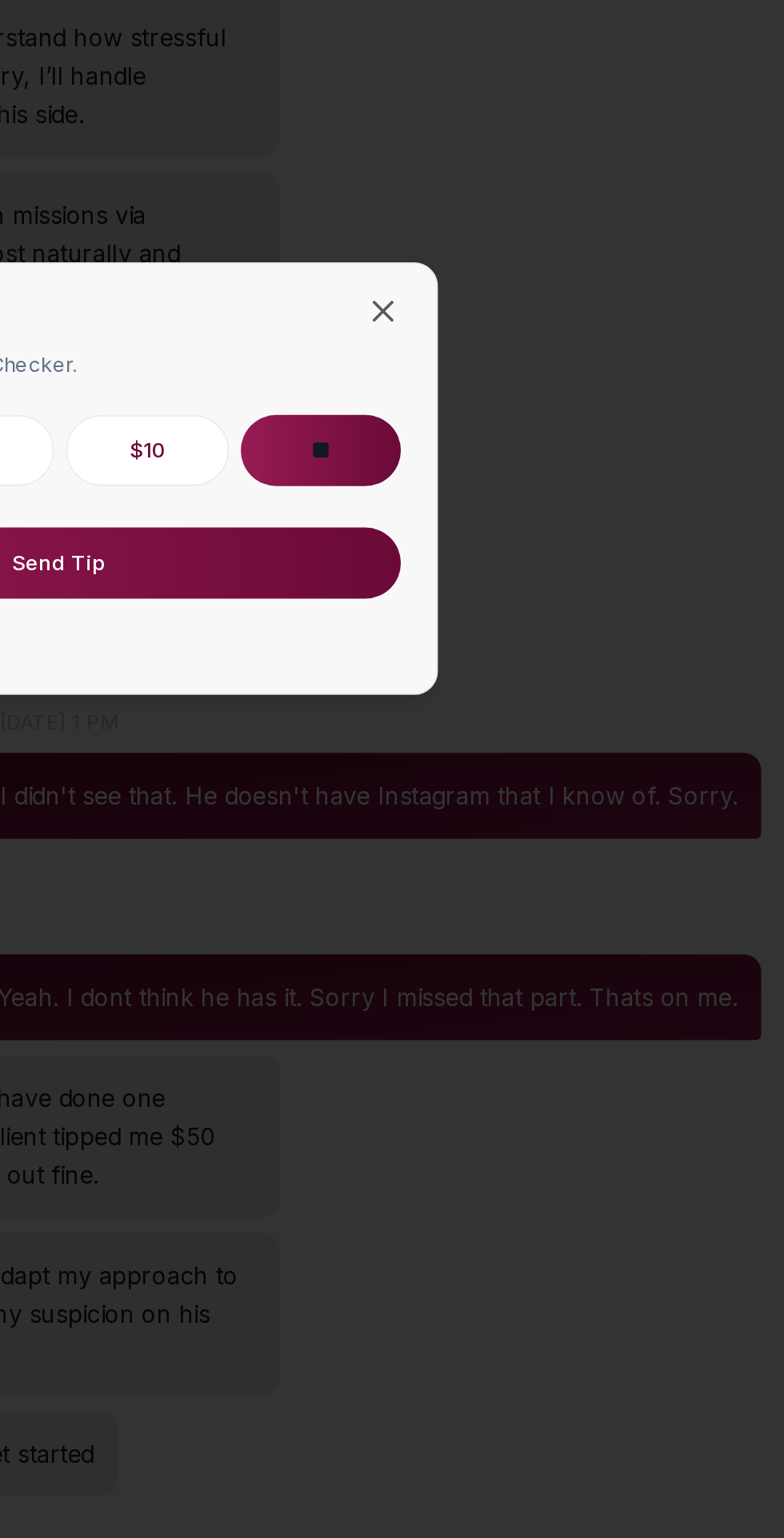
type input "**"
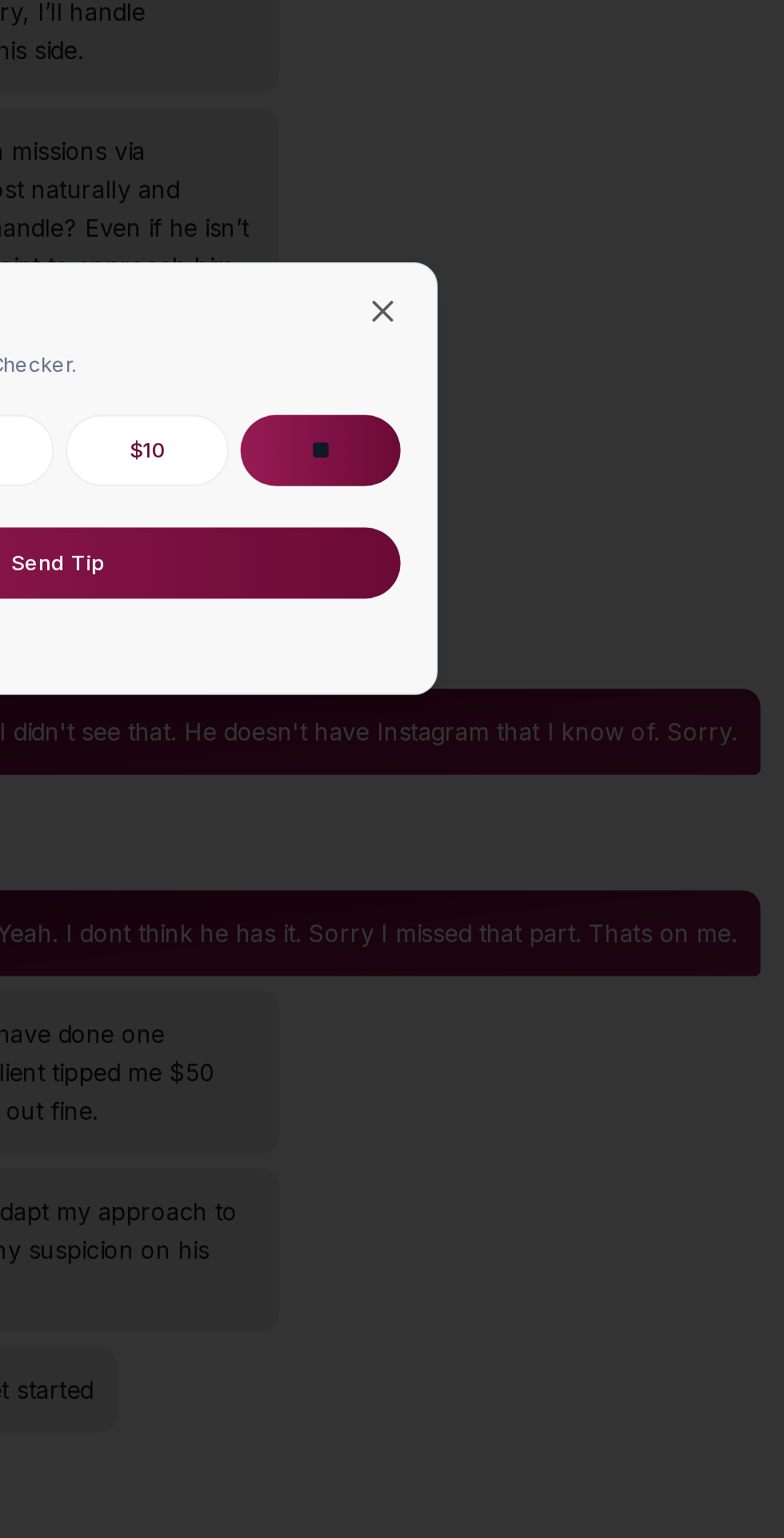
scroll to position [0, 0]
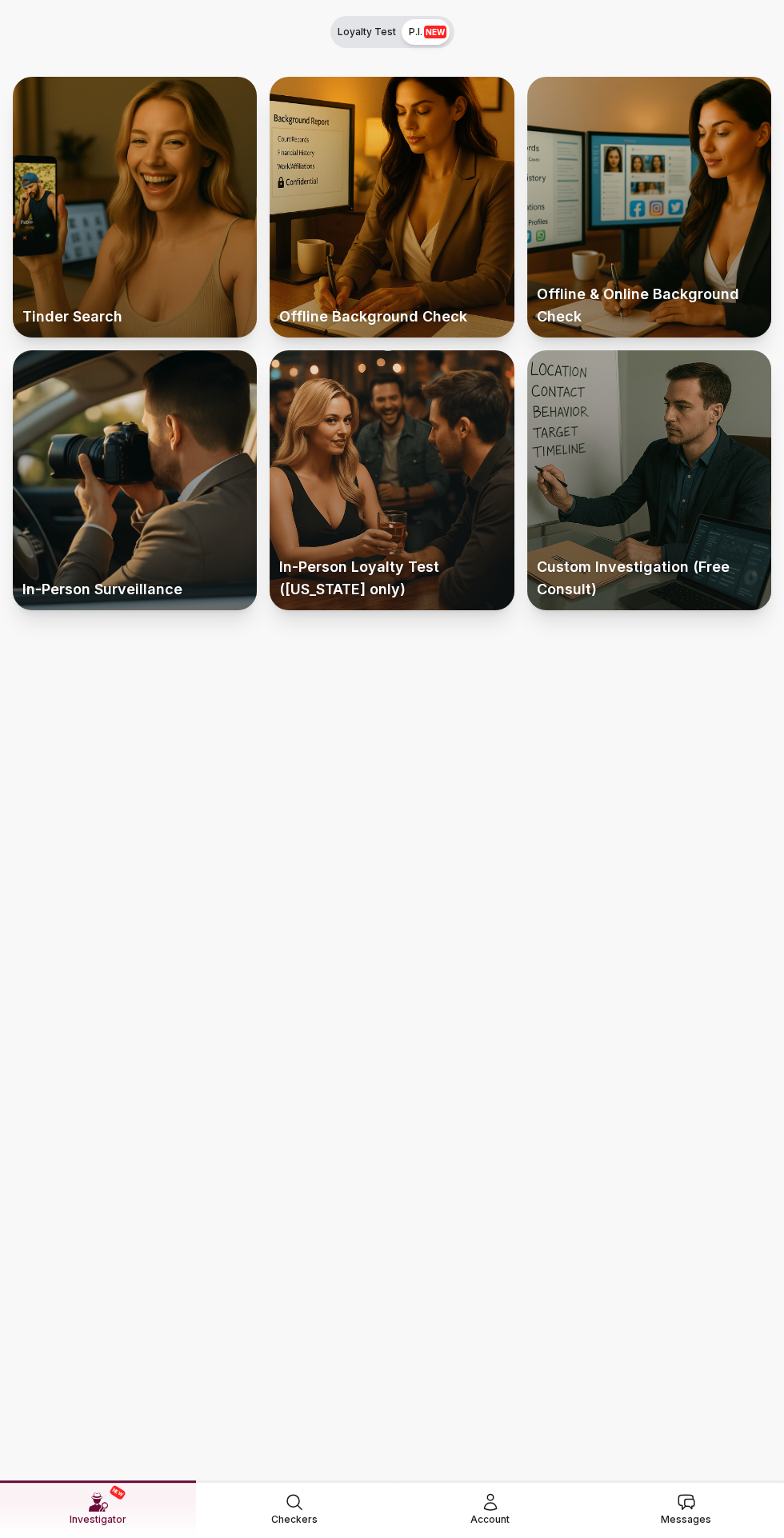
click at [701, 1522] on link "Messages" at bounding box center [685, 1509] width 196 height 57
